Goal: Information Seeking & Learning: Check status

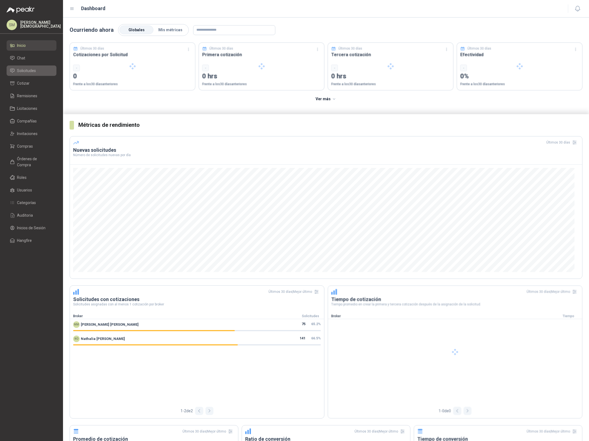
click at [31, 69] on span "Solicitudes" at bounding box center [26, 71] width 19 height 6
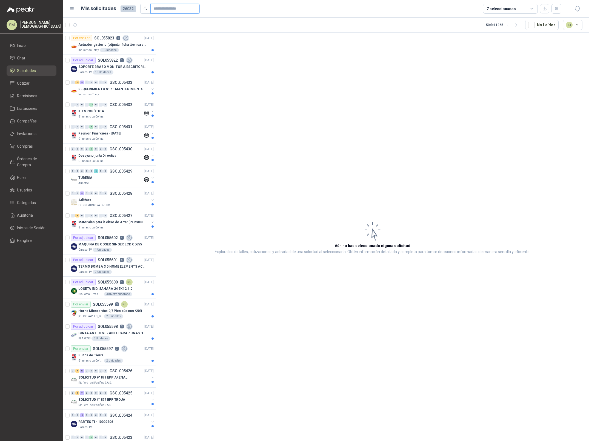
click at [160, 11] on input "text" at bounding box center [173, 8] width 38 height 9
paste input "*********"
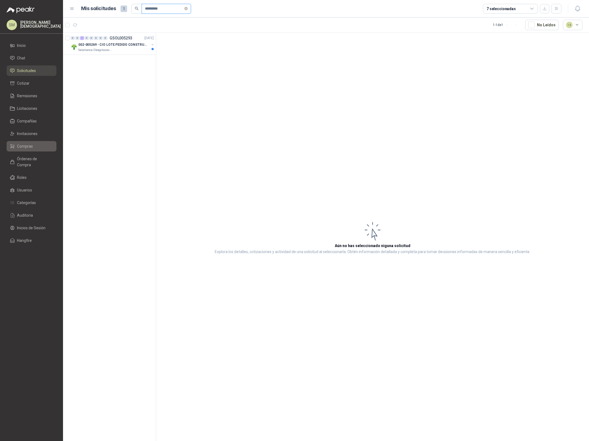
type input "*********"
click at [30, 146] on span "Compras" at bounding box center [25, 146] width 16 height 6
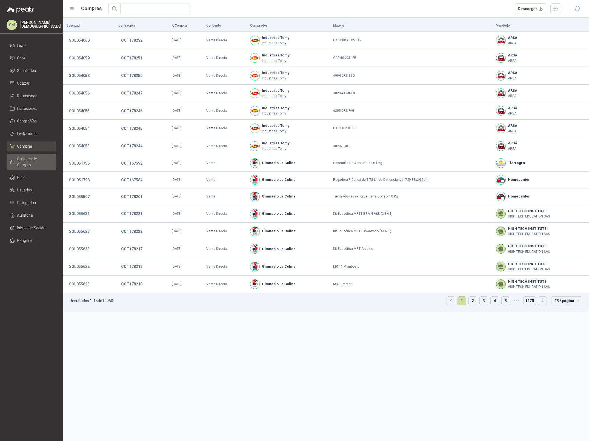
click at [28, 157] on span "Órdenes de Compra" at bounding box center [34, 162] width 34 height 12
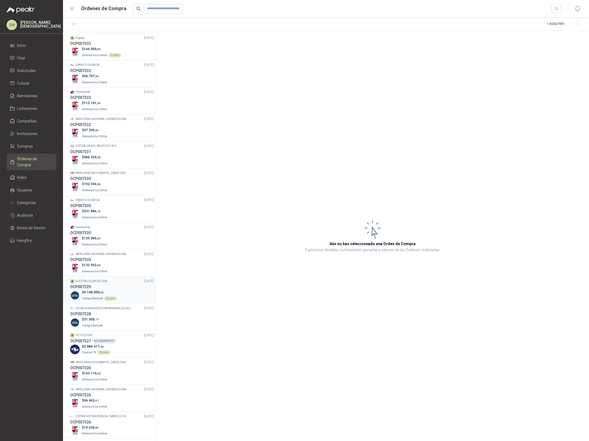
scroll to position [130, 0]
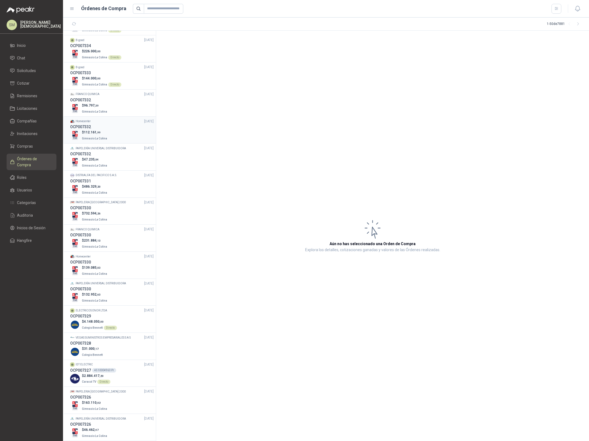
click at [121, 136] on div "$ 112.161 ,99 Gimnasio La Colina" at bounding box center [112, 135] width 84 height 11
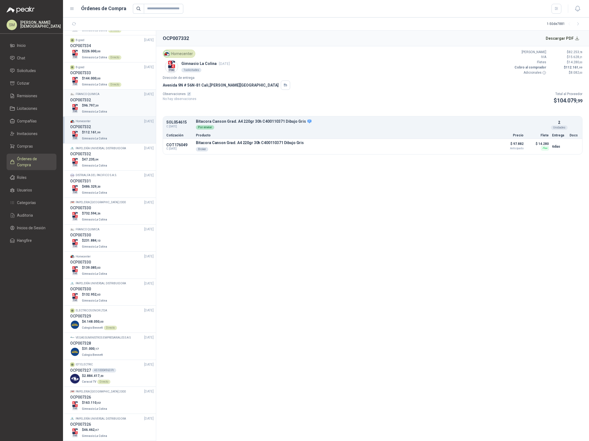
click at [107, 105] on div "$ 96.797 ,39 Gimnasio La Colina" at bounding box center [112, 108] width 84 height 11
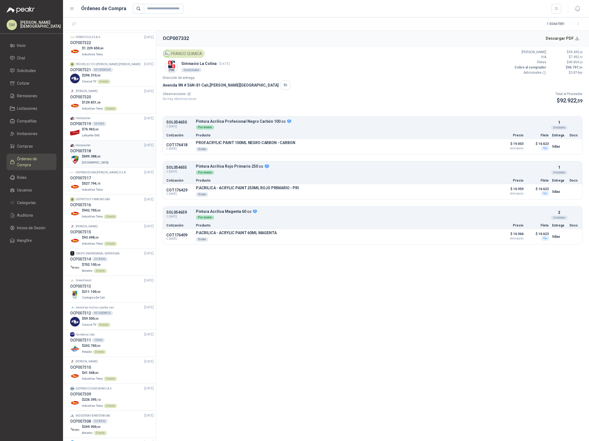
scroll to position [616, 0]
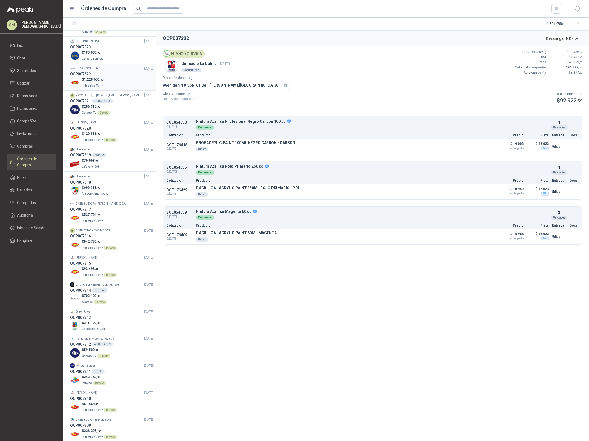
click at [110, 83] on div "$ 1.229.650 ,80 Industrias Tomy" at bounding box center [112, 82] width 84 height 11
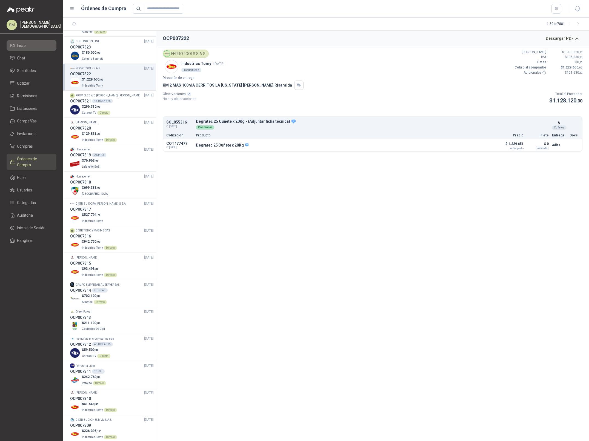
click at [34, 44] on li "Inicio" at bounding box center [31, 45] width 43 height 6
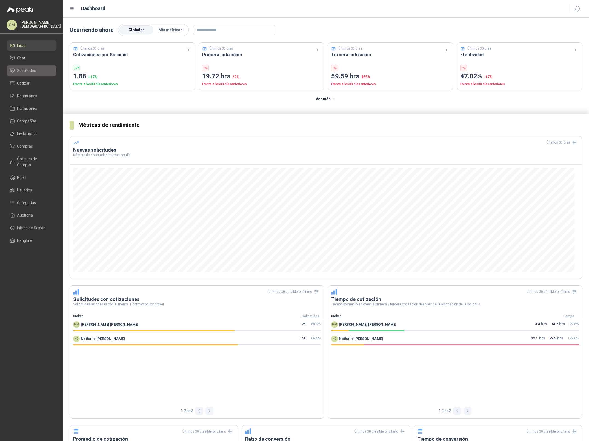
click at [27, 68] on span "Solicitudes" at bounding box center [26, 71] width 19 height 6
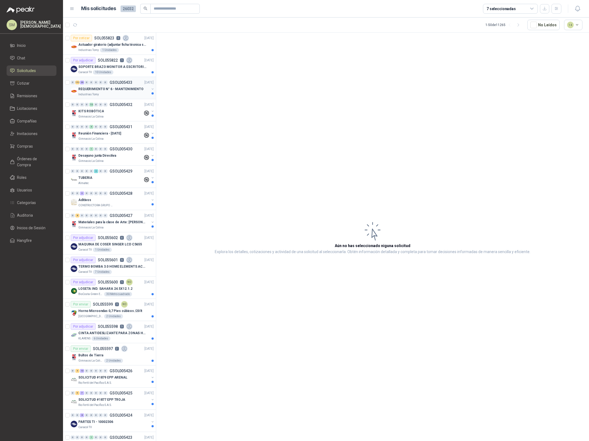
click at [110, 95] on div "Industrias Tomy" at bounding box center [113, 94] width 71 height 4
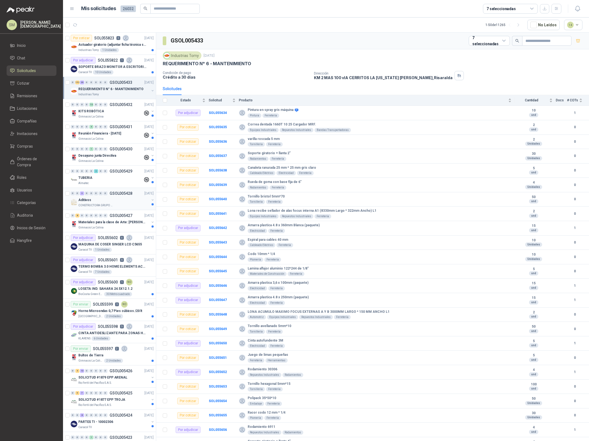
click at [101, 199] on div "Aditivos" at bounding box center [113, 200] width 71 height 7
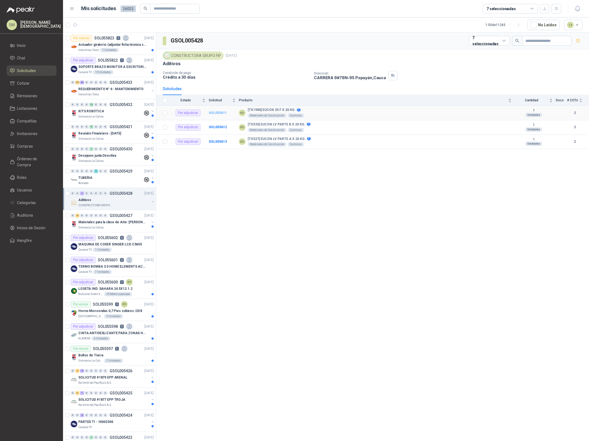
click at [213, 114] on b "SOL055611" at bounding box center [218, 113] width 18 height 4
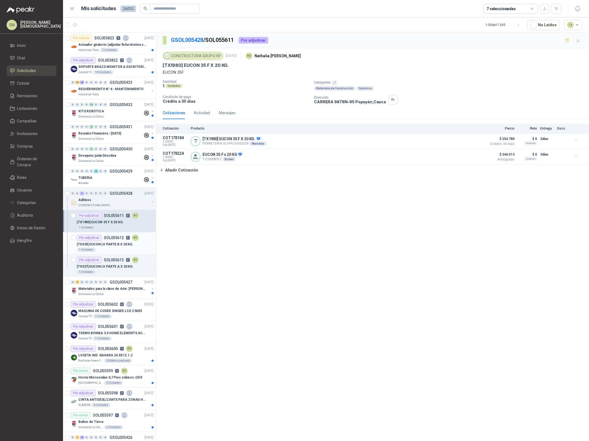
click at [103, 242] on p "[TX535] EUCON LV PARTE B X 20 KG." at bounding box center [105, 244] width 57 height 5
click at [104, 261] on p "SOL055613" at bounding box center [114, 260] width 20 height 4
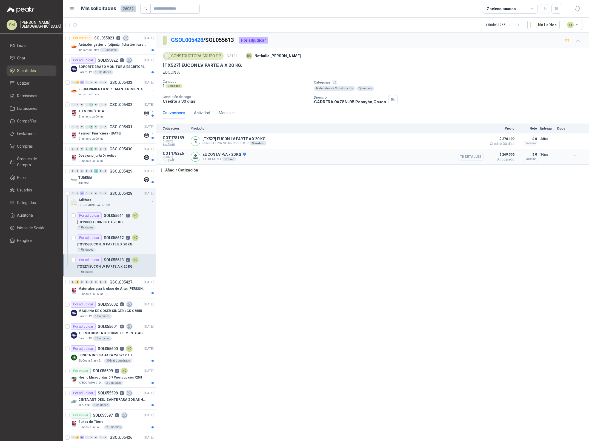
click at [468, 159] on button "Detalles" at bounding box center [471, 156] width 26 height 7
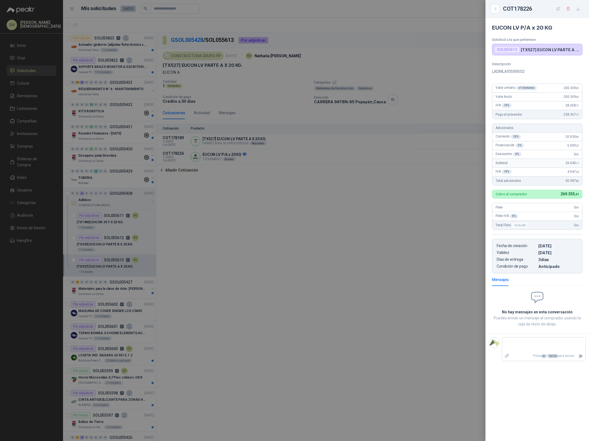
click at [409, 197] on div at bounding box center [294, 220] width 589 height 441
